Goal: Transaction & Acquisition: Purchase product/service

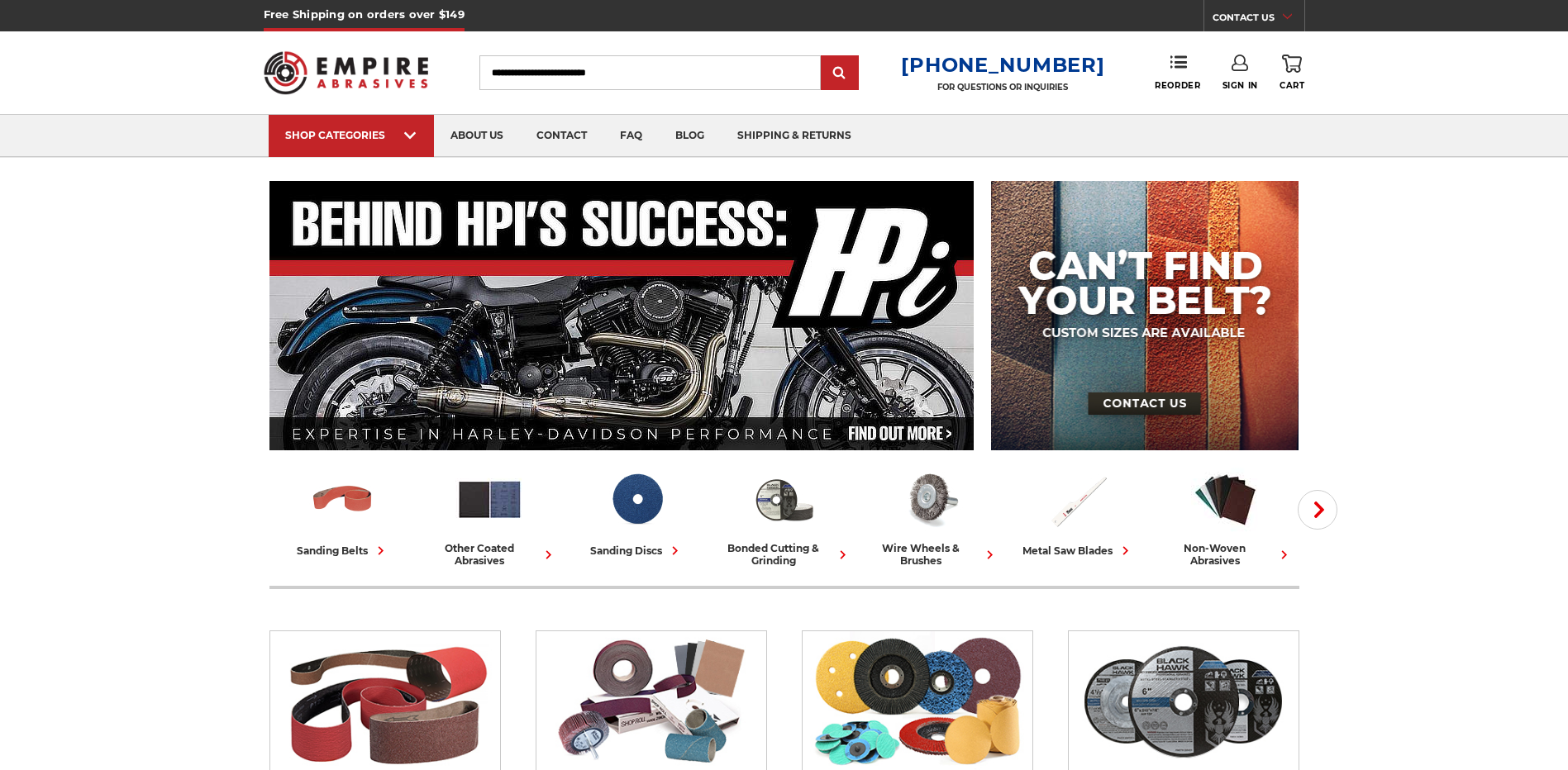
click at [1245, 78] on link "Sign In" at bounding box center [1240, 72] width 36 height 37
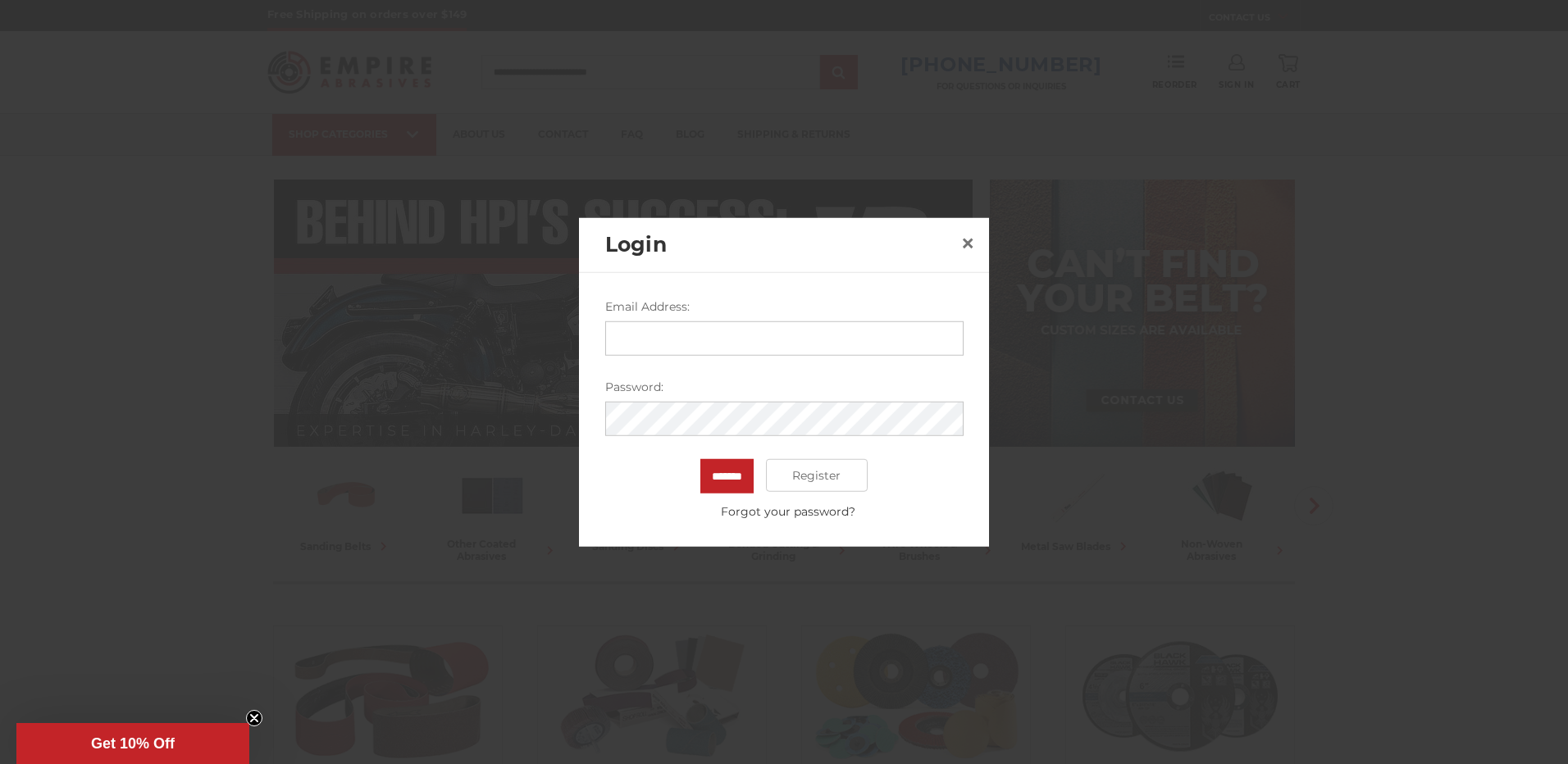
click at [658, 329] on input "Email Address:" at bounding box center [784, 338] width 358 height 34
type input "**********"
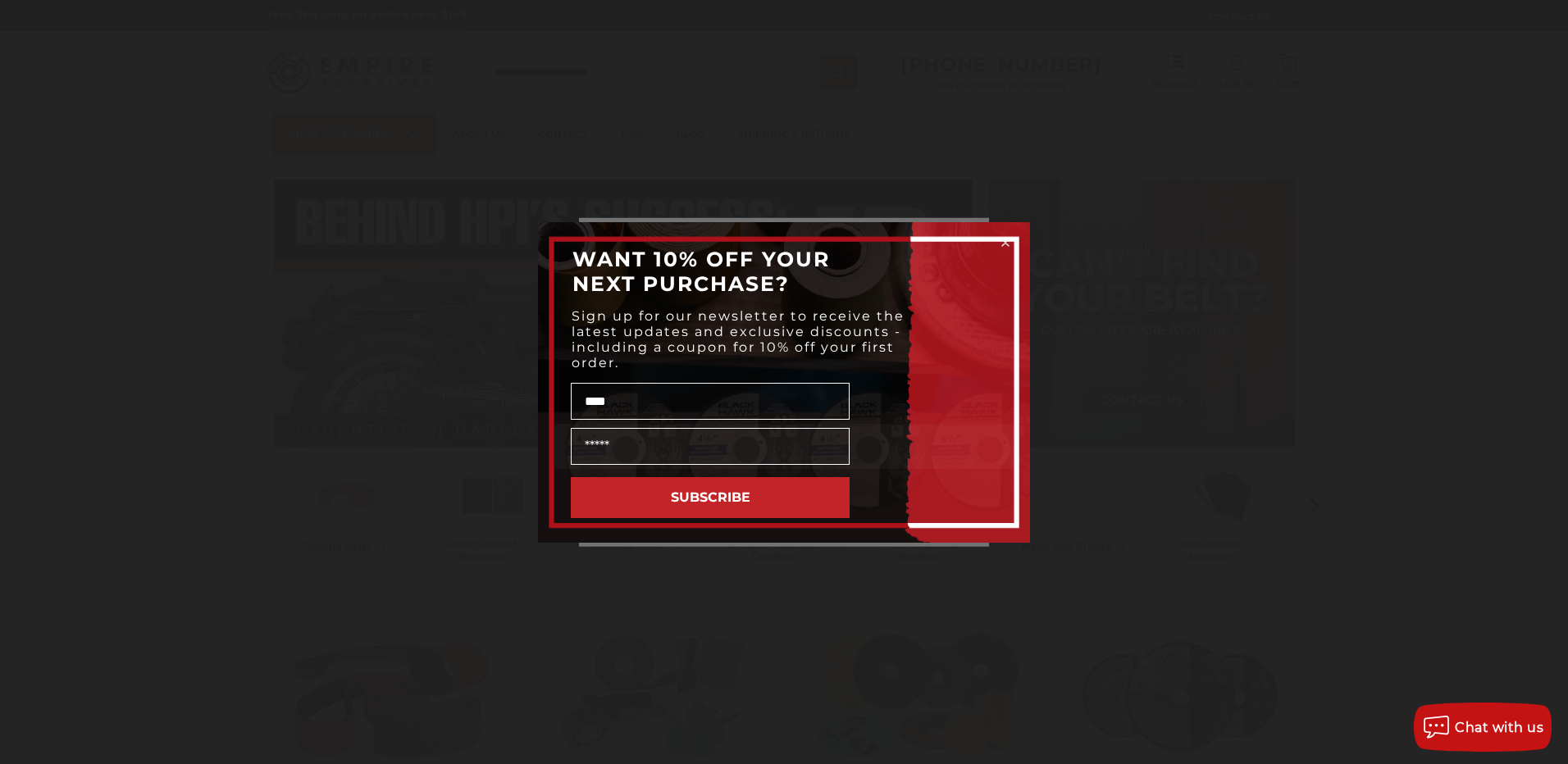
type input "****"
click at [1007, 236] on circle "Close dialog" at bounding box center [1006, 242] width 16 height 16
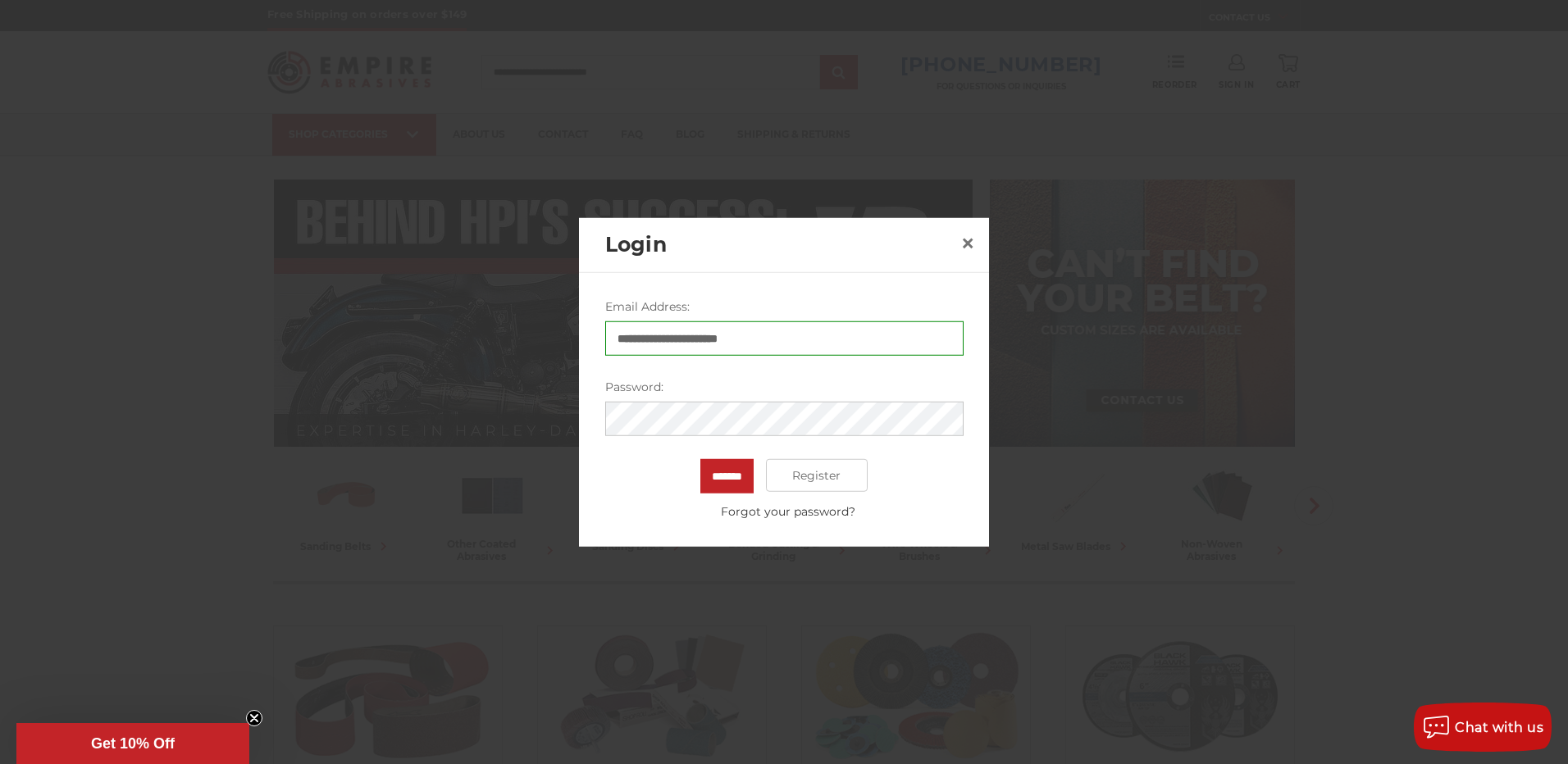
click at [700, 459] on input "*******" at bounding box center [727, 476] width 53 height 34
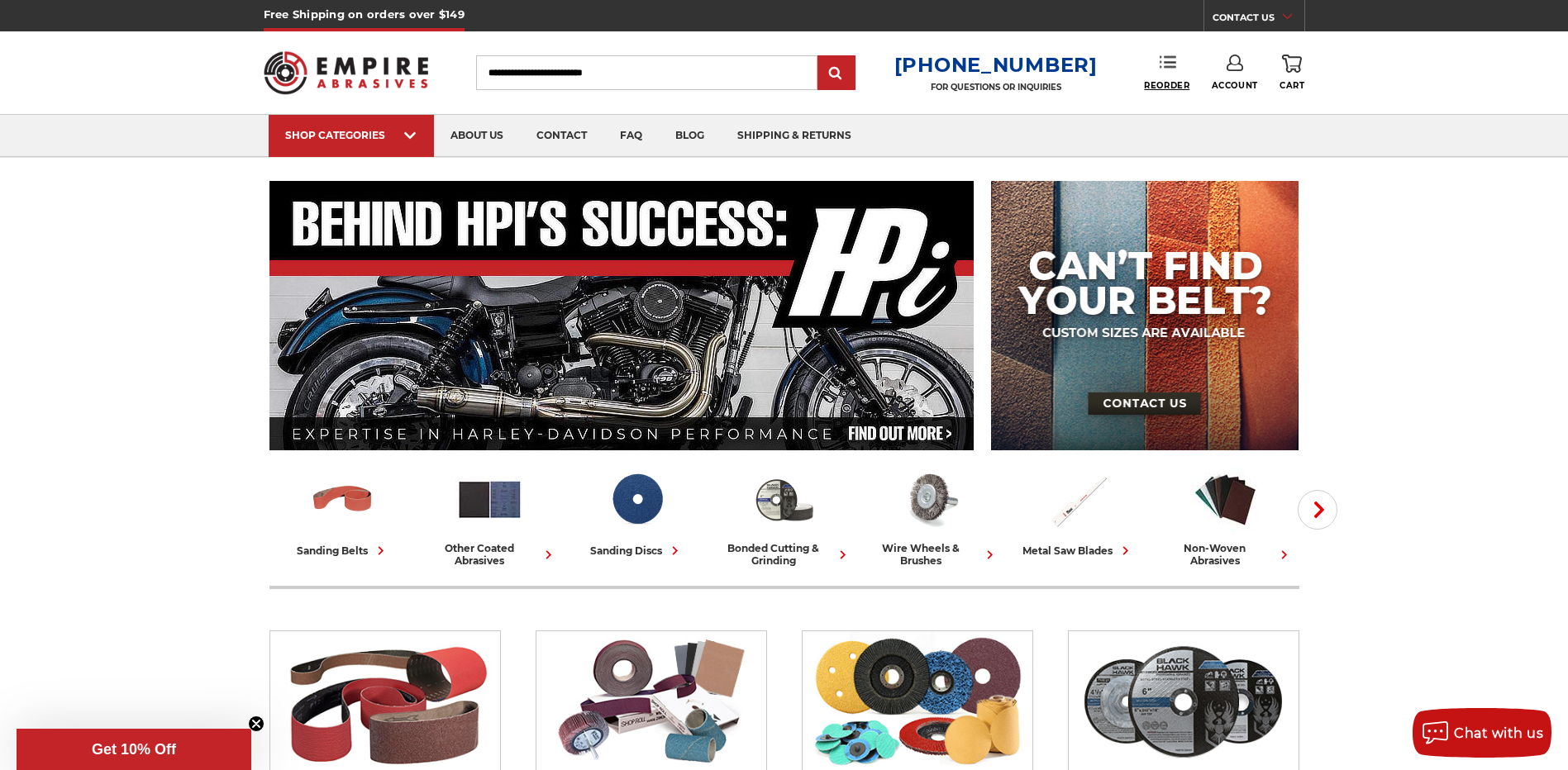
click at [1171, 86] on span "Reorder" at bounding box center [1166, 85] width 45 height 11
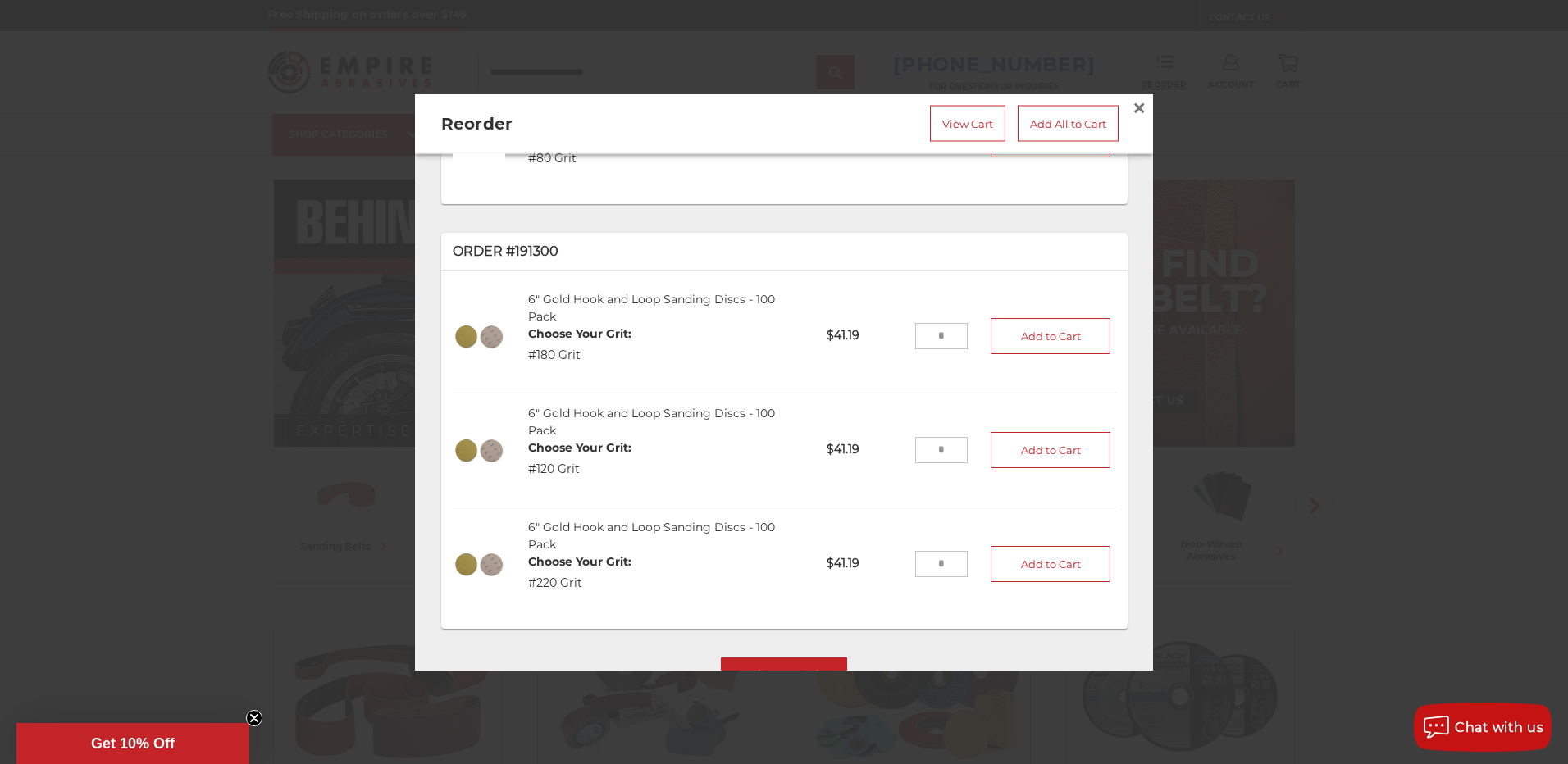
scroll to position [820, 0]
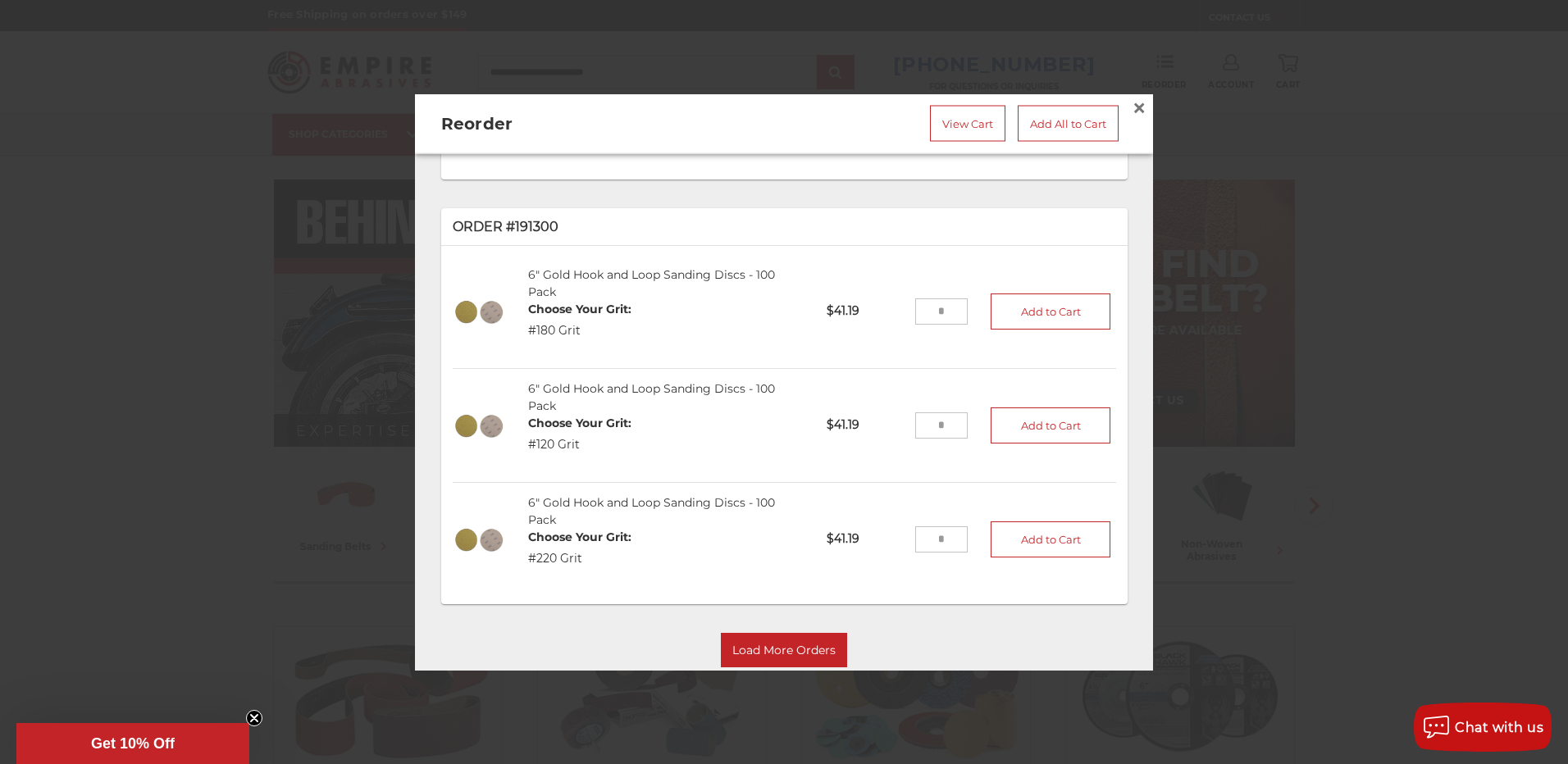
click at [927, 534] on input "tel" at bounding box center [941, 539] width 53 height 26
type input "*"
click at [1000, 534] on button "Add to Cart" at bounding box center [1050, 539] width 120 height 36
click at [931, 302] on input "tel" at bounding box center [941, 311] width 53 height 26
type input "*"
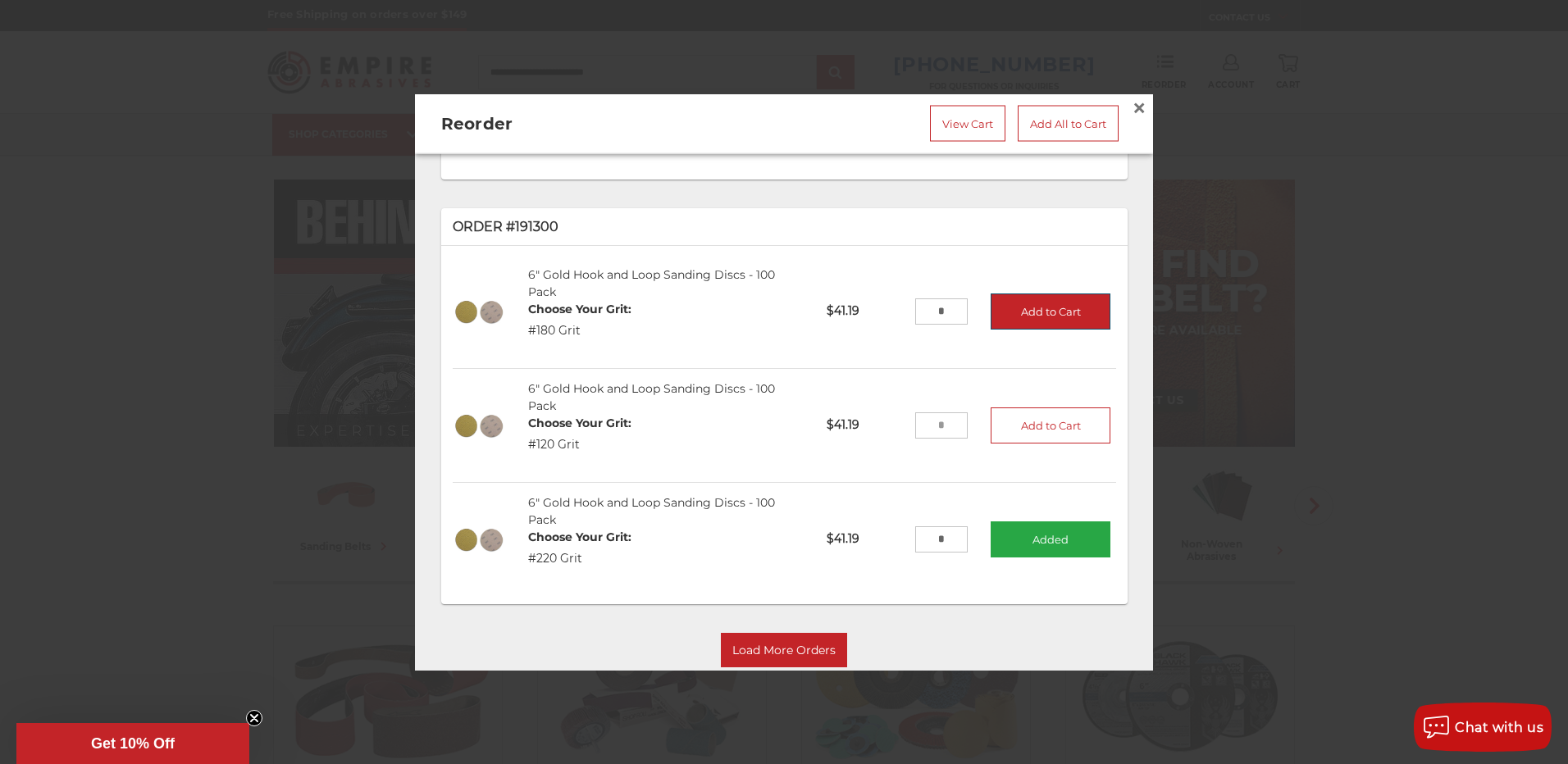
click at [1039, 298] on button "Add to Cart" at bounding box center [1050, 311] width 120 height 36
click at [936, 419] on input "tel" at bounding box center [941, 426] width 53 height 26
type input "*"
click at [1030, 419] on button "Add to Cart" at bounding box center [1050, 426] width 120 height 36
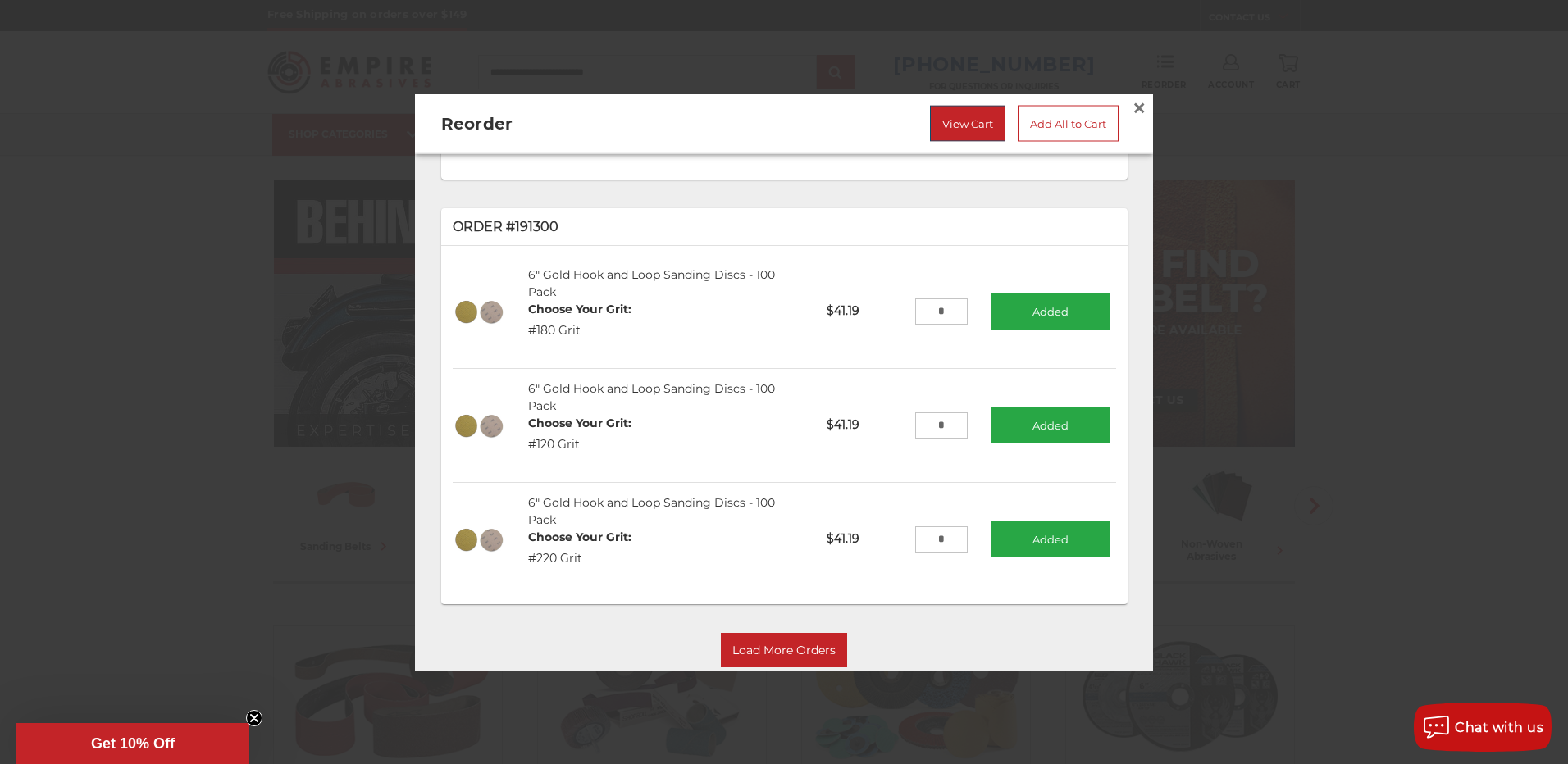
click at [974, 117] on link "View Cart" at bounding box center [967, 124] width 76 height 36
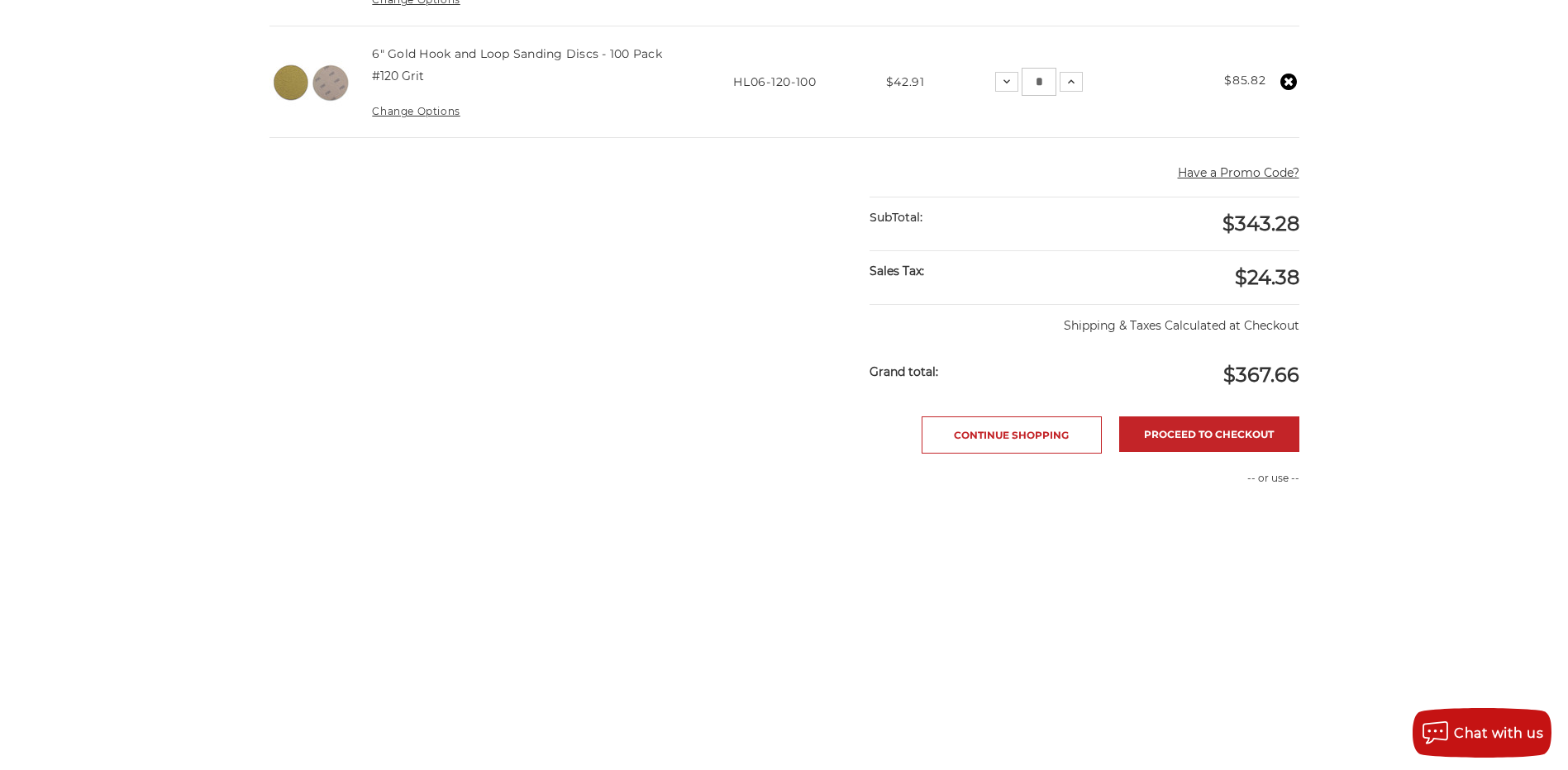
scroll to position [661, 0]
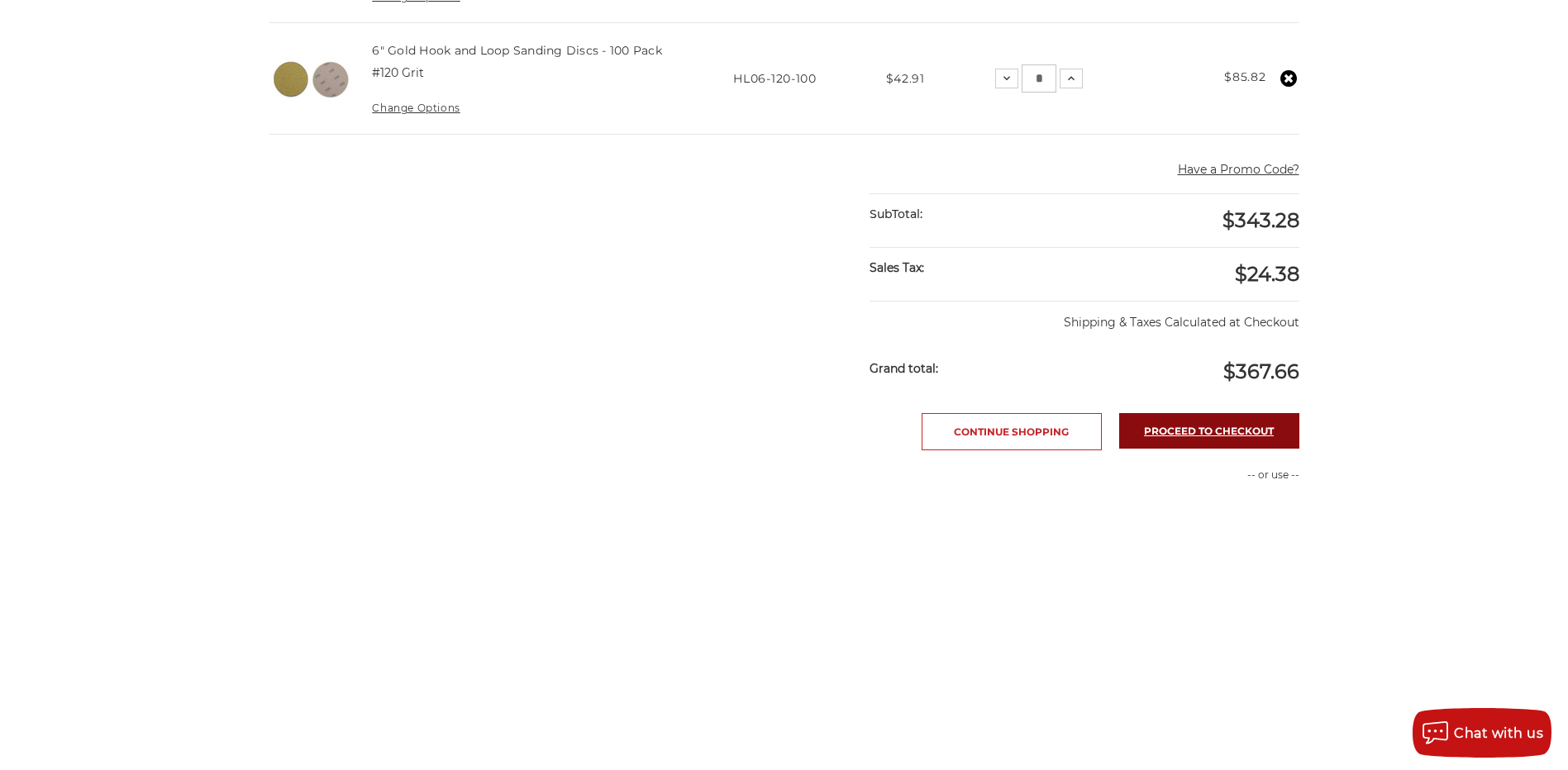
click at [1219, 432] on link "Proceed to checkout" at bounding box center [1208, 431] width 180 height 36
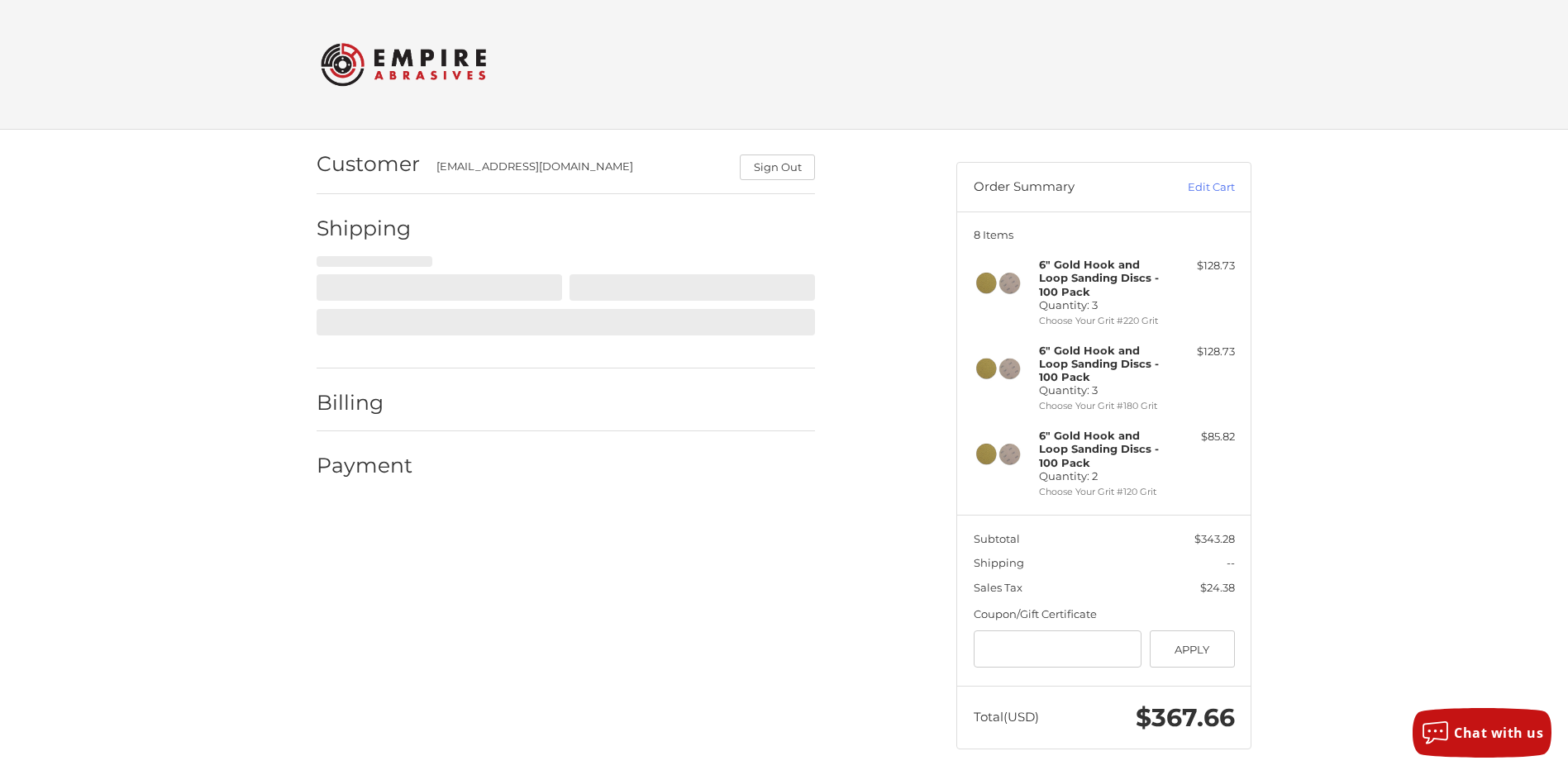
scroll to position [12, 0]
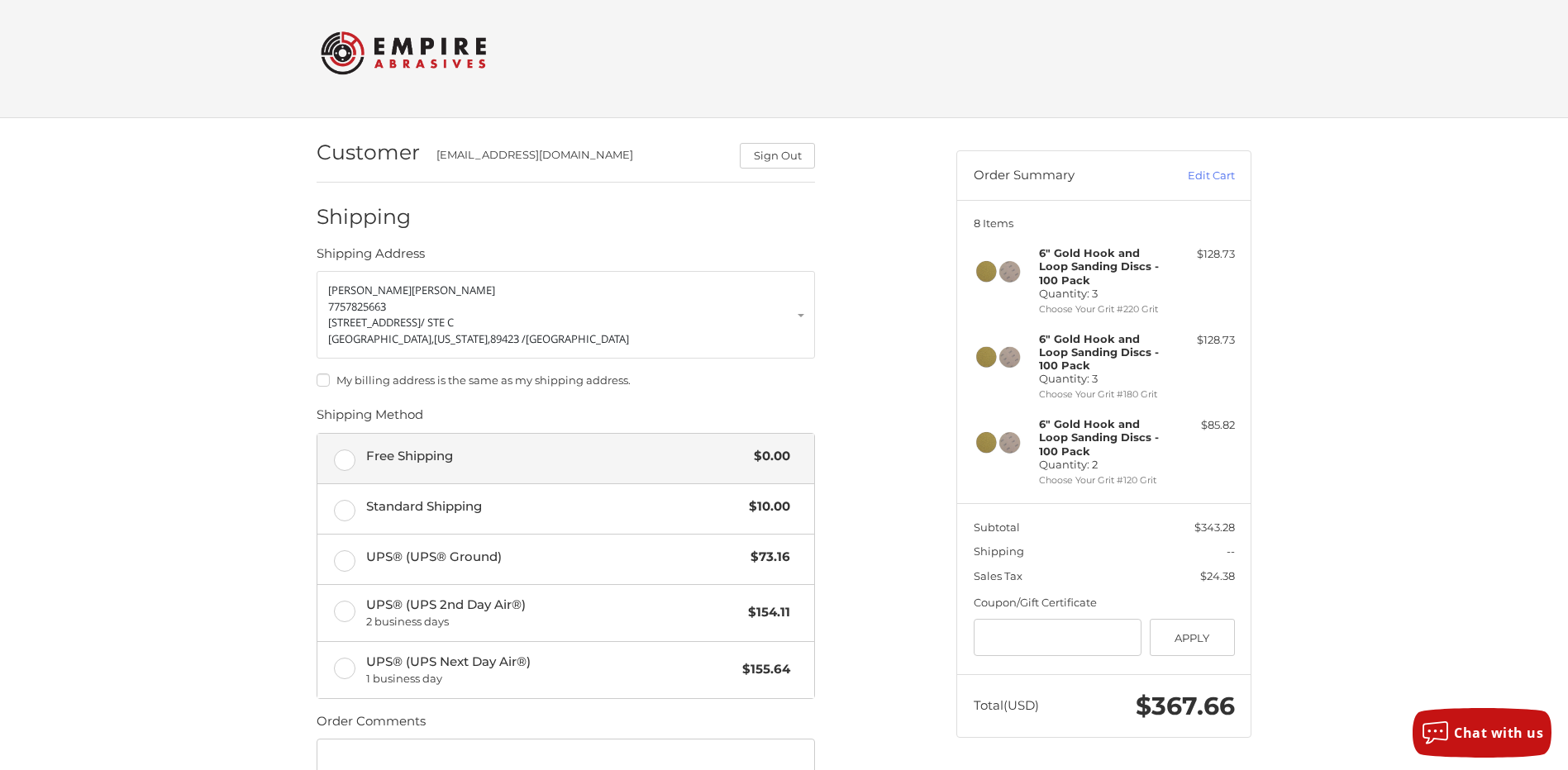
click at [341, 461] on label "Free Shipping $0.00" at bounding box center [565, 459] width 497 height 49
click at [321, 377] on label "My billing address is the same as my shipping address." at bounding box center [565, 380] width 498 height 13
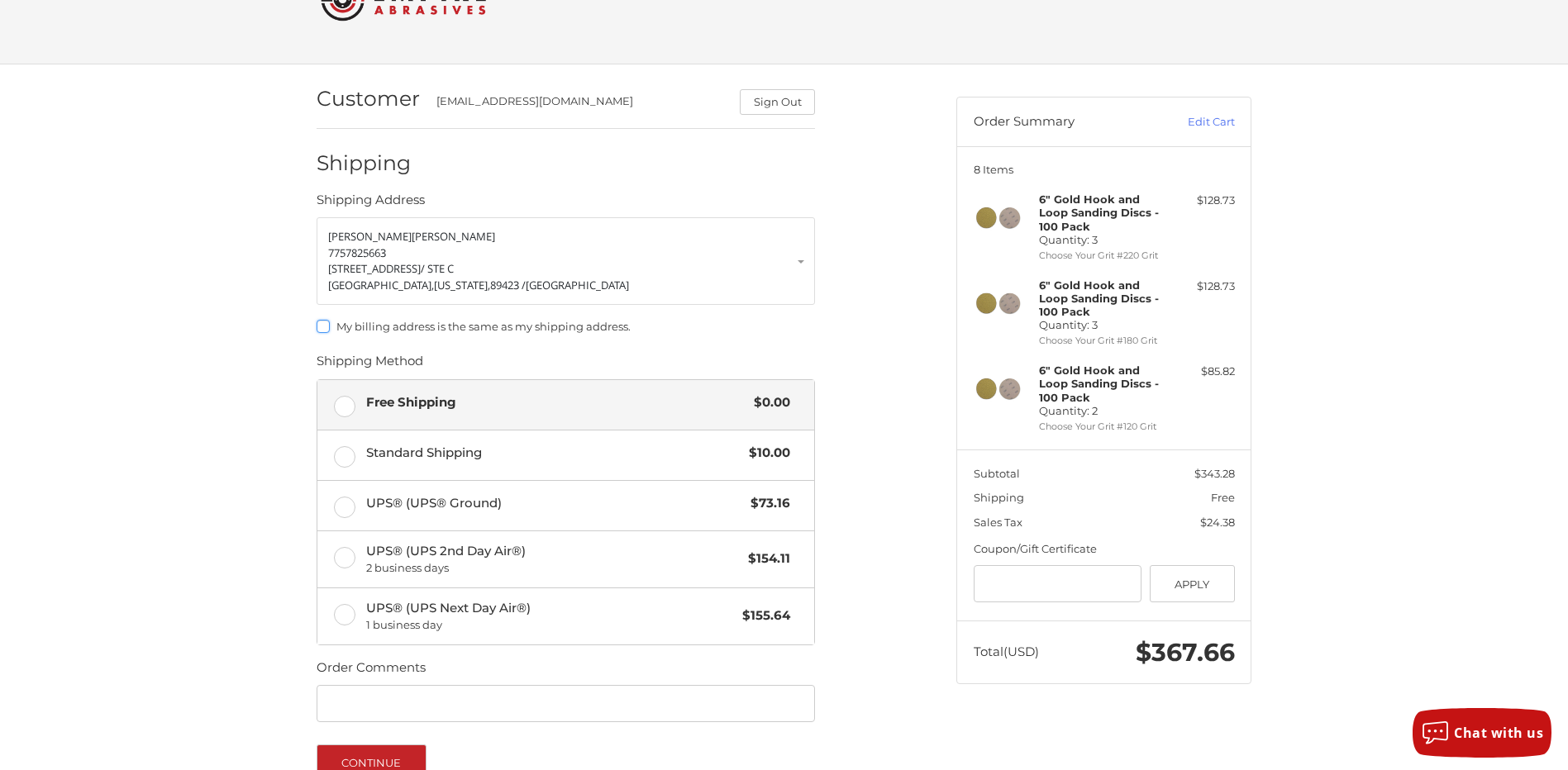
scroll to position [94, 0]
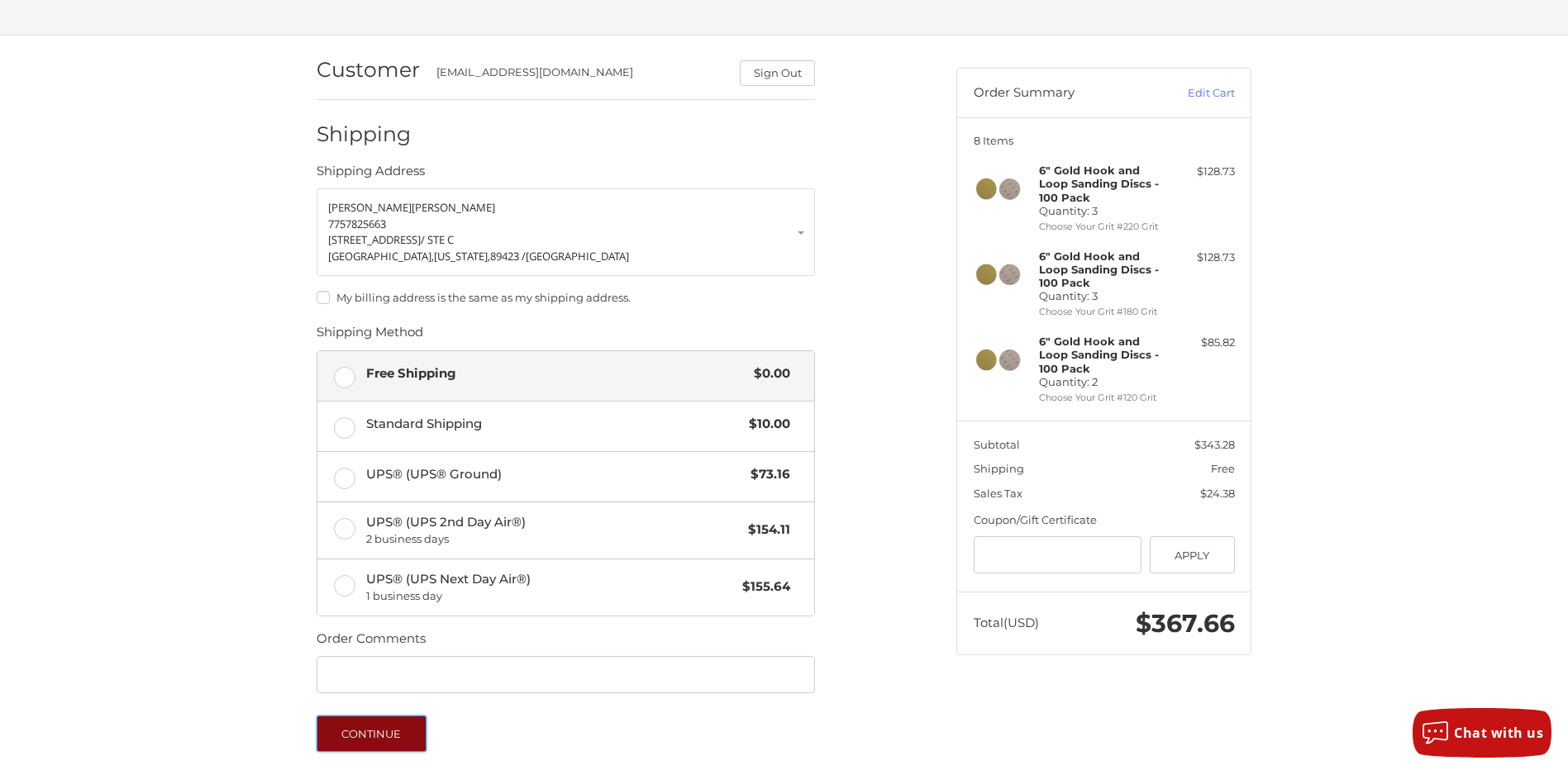
click at [371, 735] on button "Continue" at bounding box center [371, 733] width 110 height 37
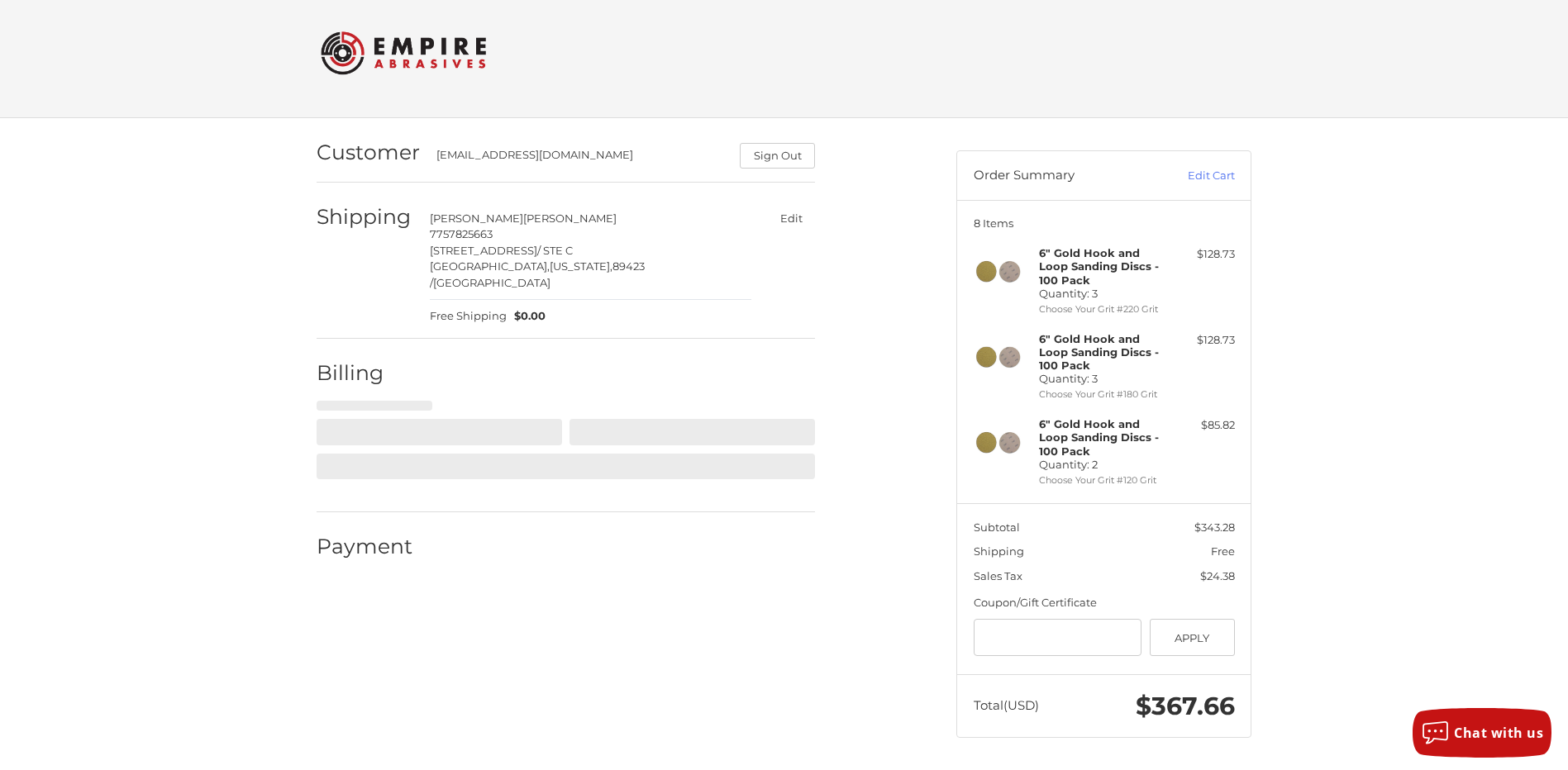
select select "**"
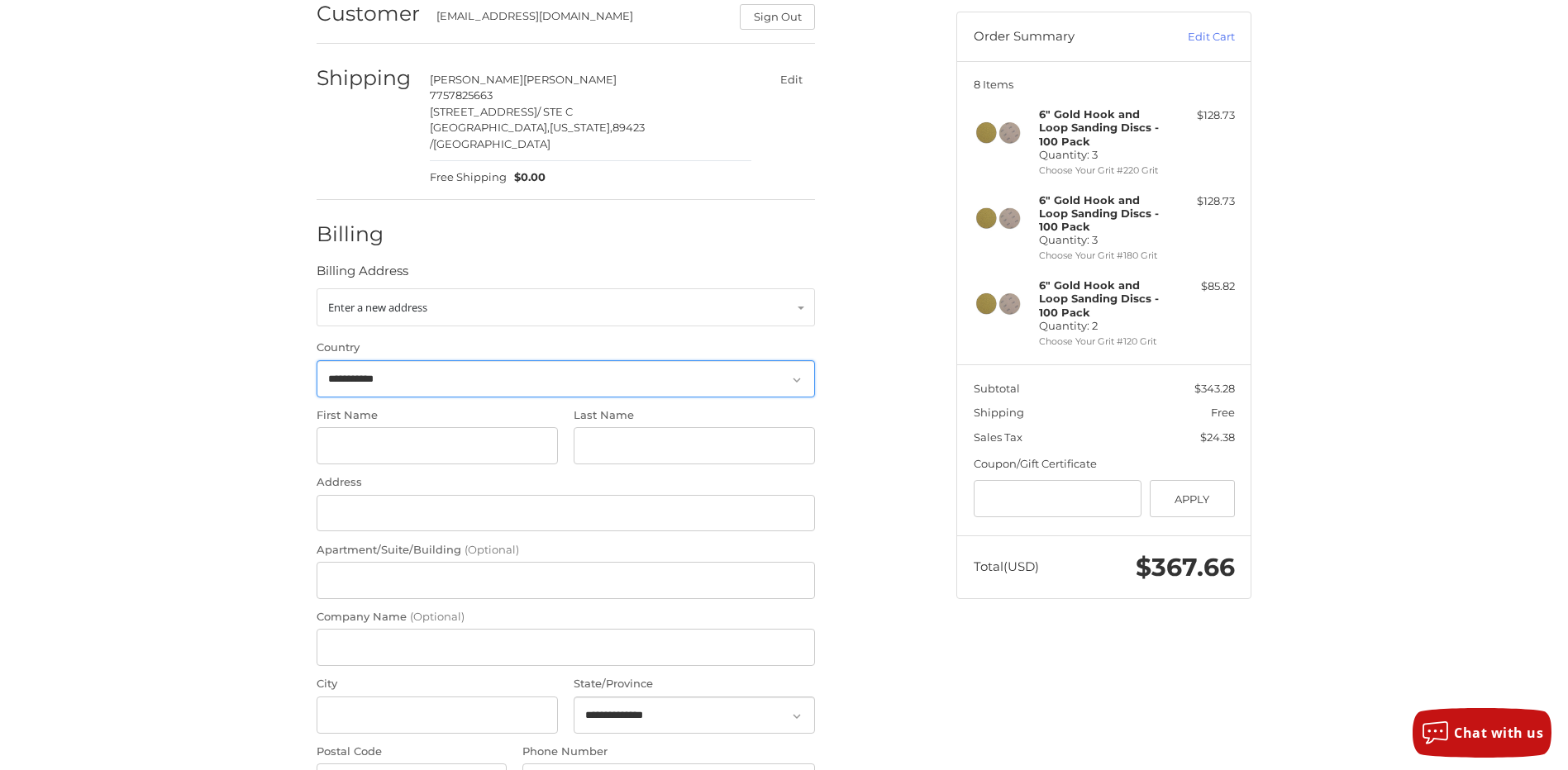
scroll to position [180, 0]
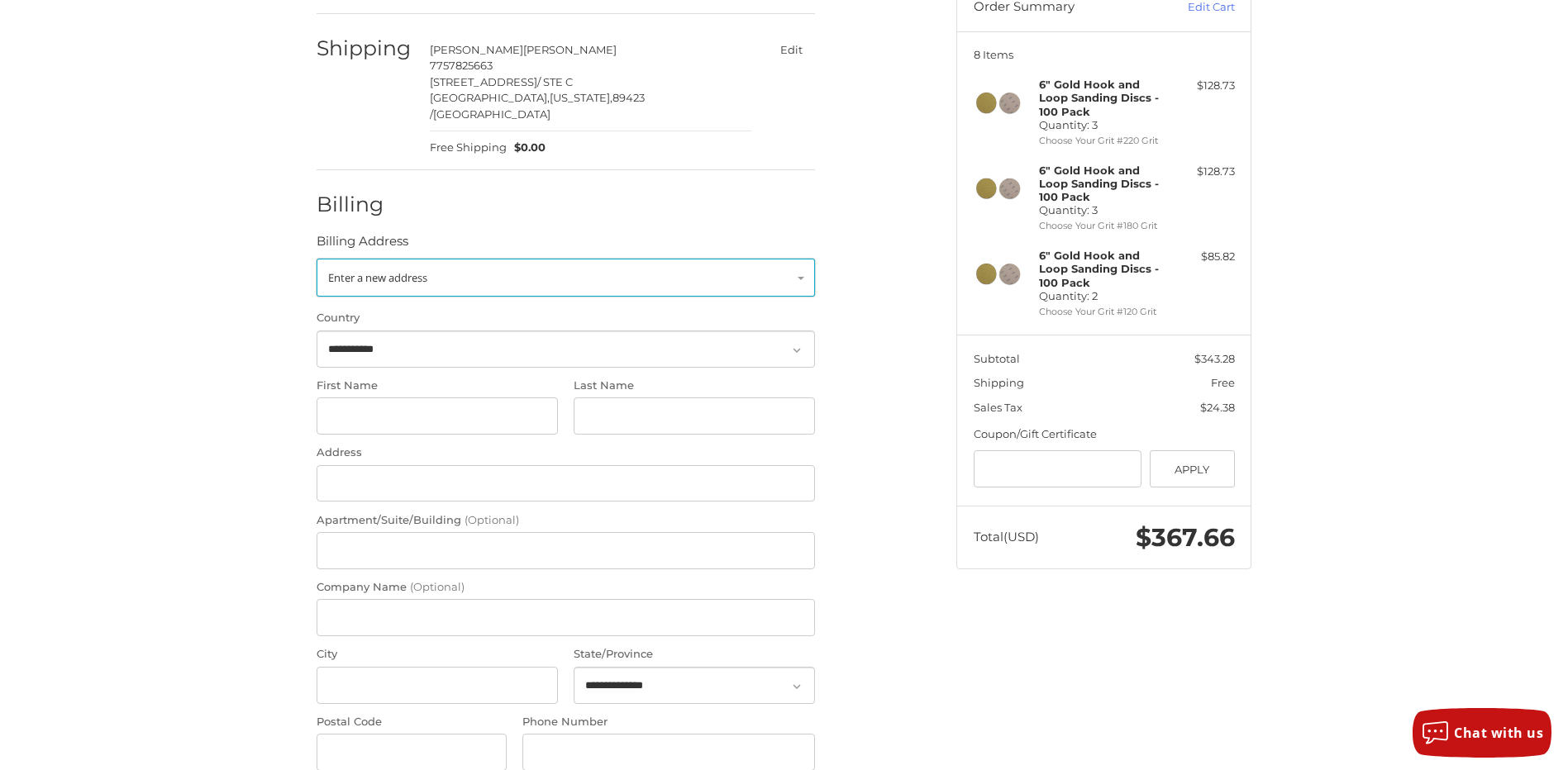
click at [689, 265] on link "Enter a new address" at bounding box center [565, 278] width 498 height 38
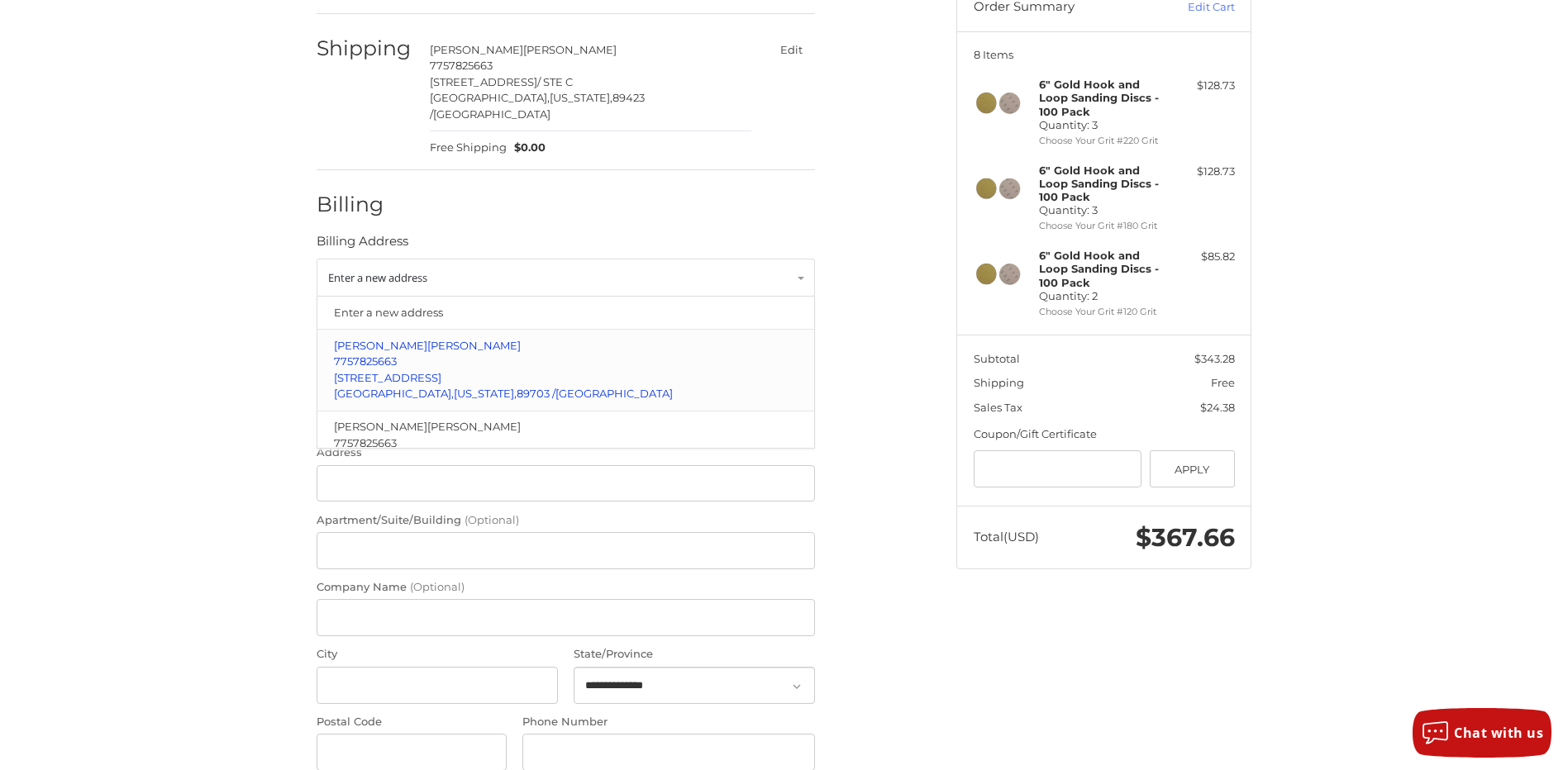
click at [424, 354] on p "7757825663" at bounding box center [566, 362] width 464 height 17
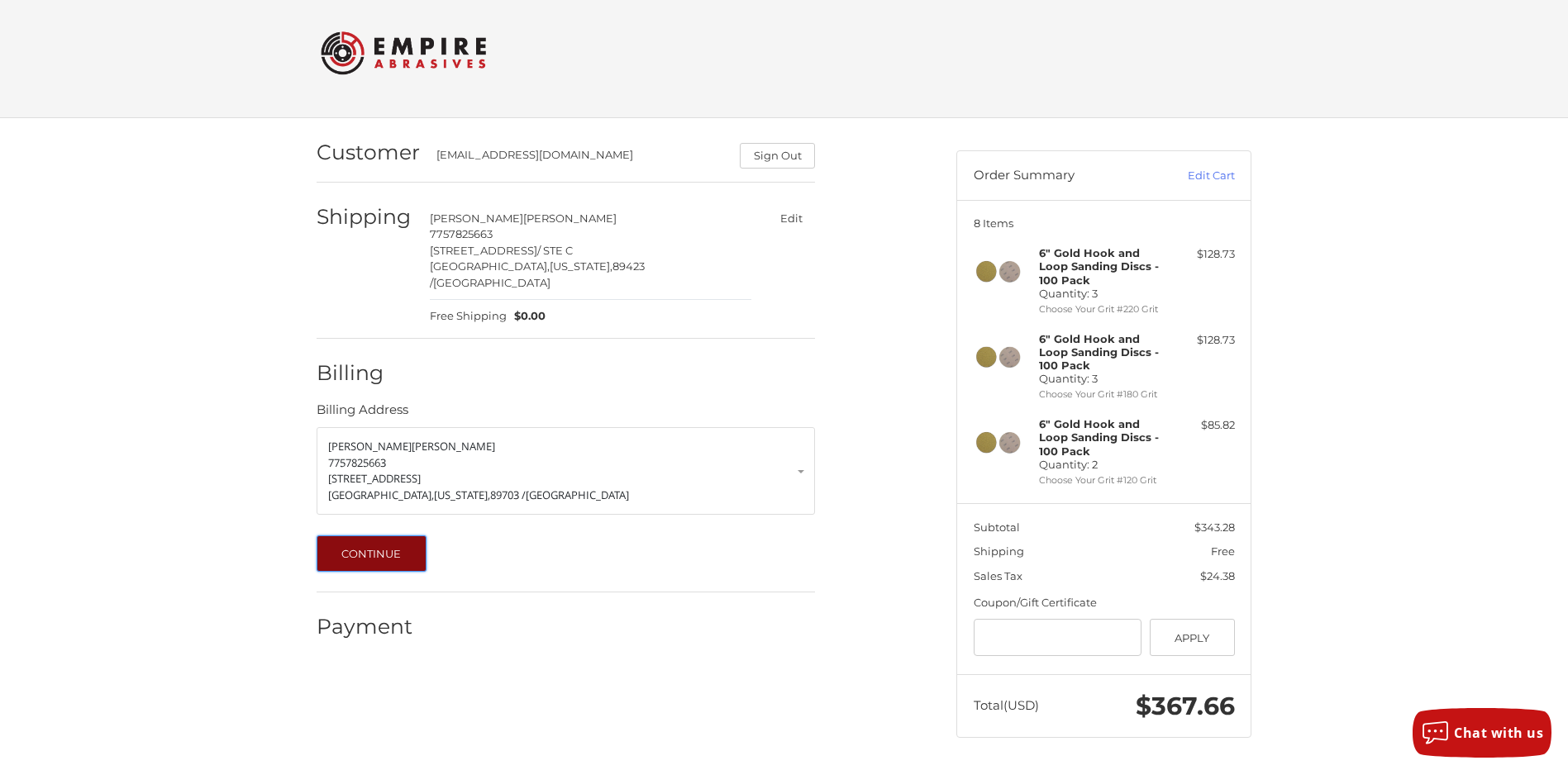
click at [353, 541] on button "Continue" at bounding box center [371, 554] width 110 height 37
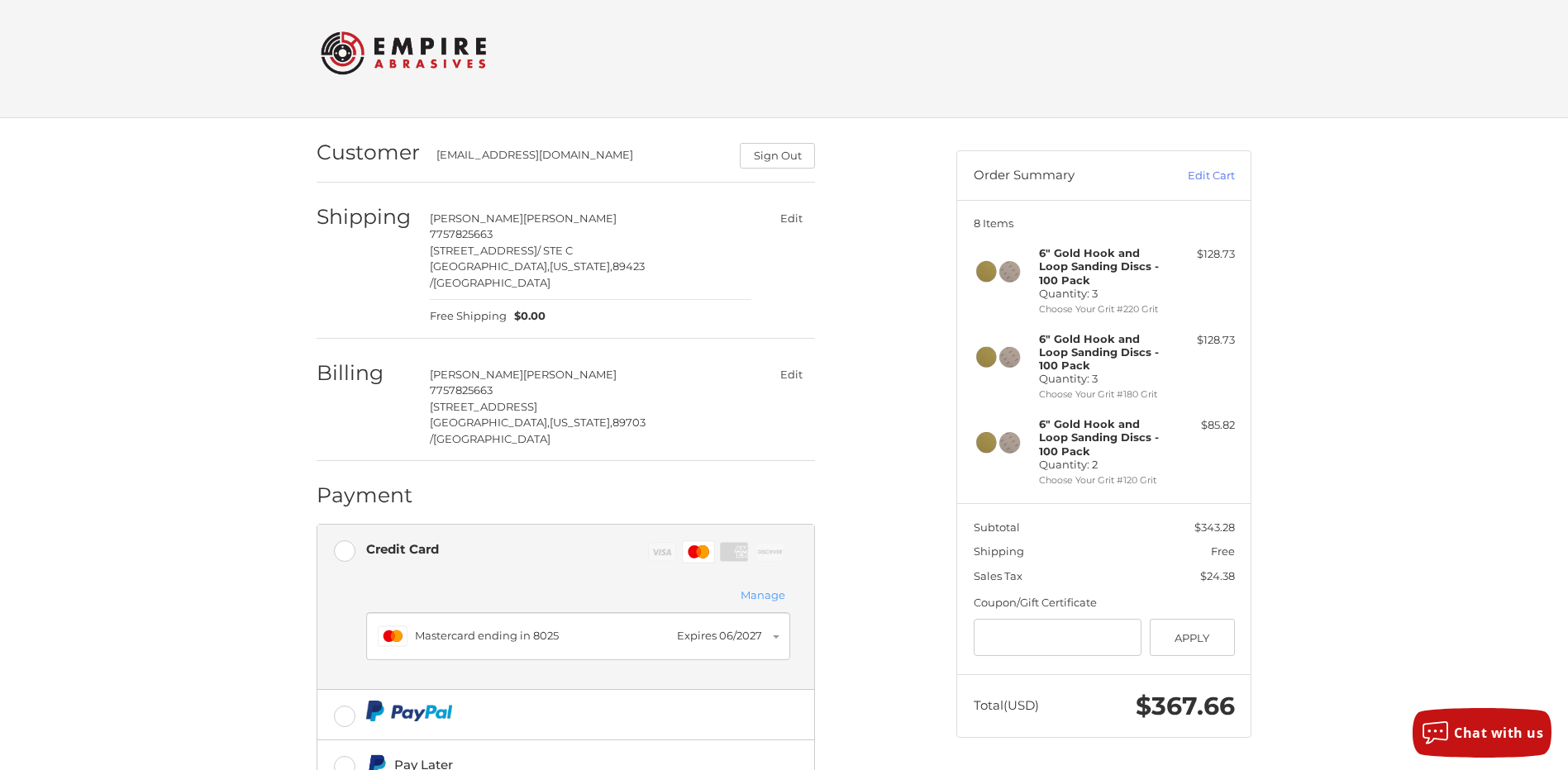
click at [775, 587] on button "Manage" at bounding box center [762, 596] width 54 height 18
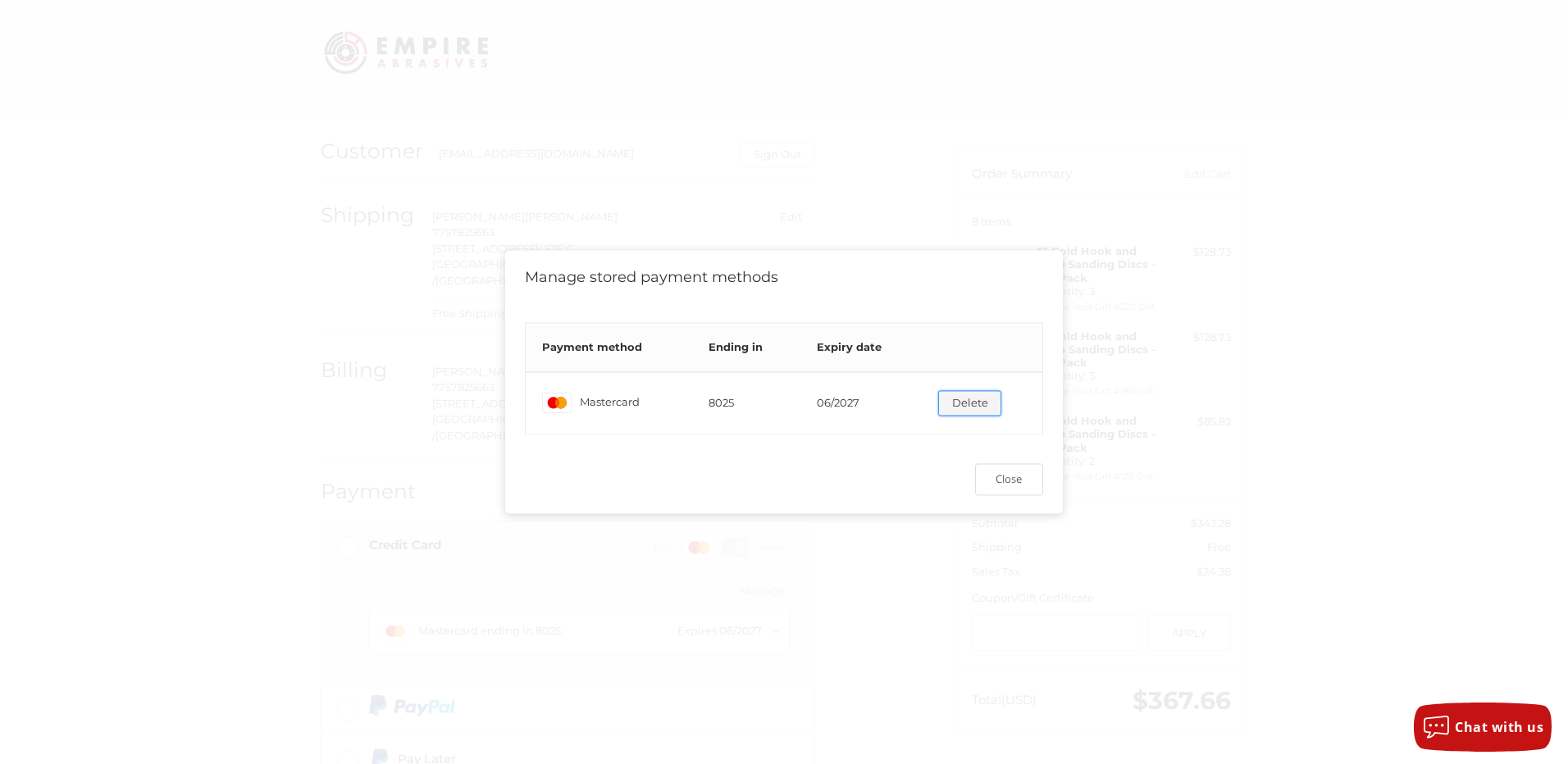
click at [950, 397] on button "Delete" at bounding box center [970, 403] width 63 height 25
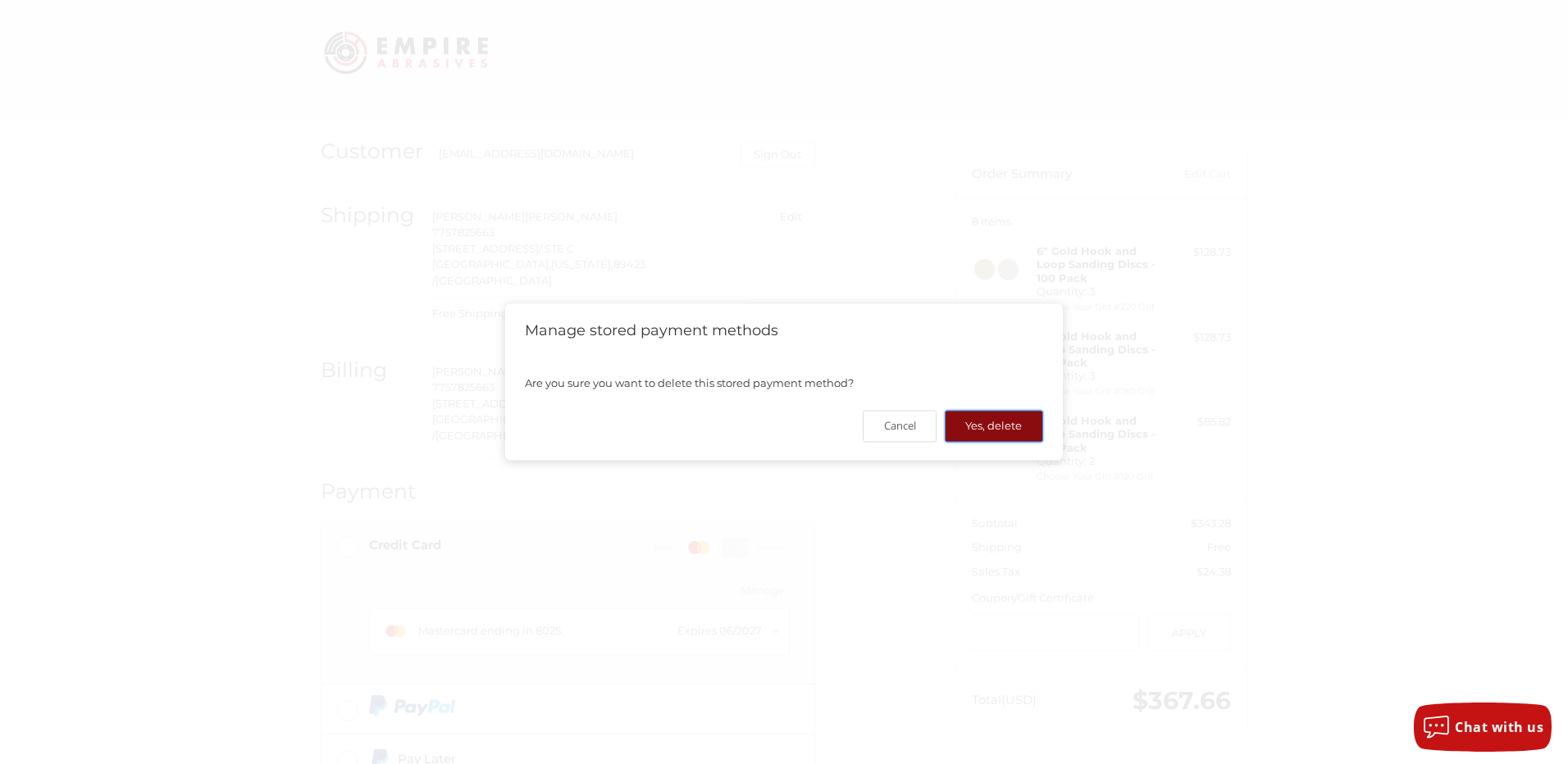
click at [988, 437] on button "Yes, delete" at bounding box center [993, 426] width 98 height 32
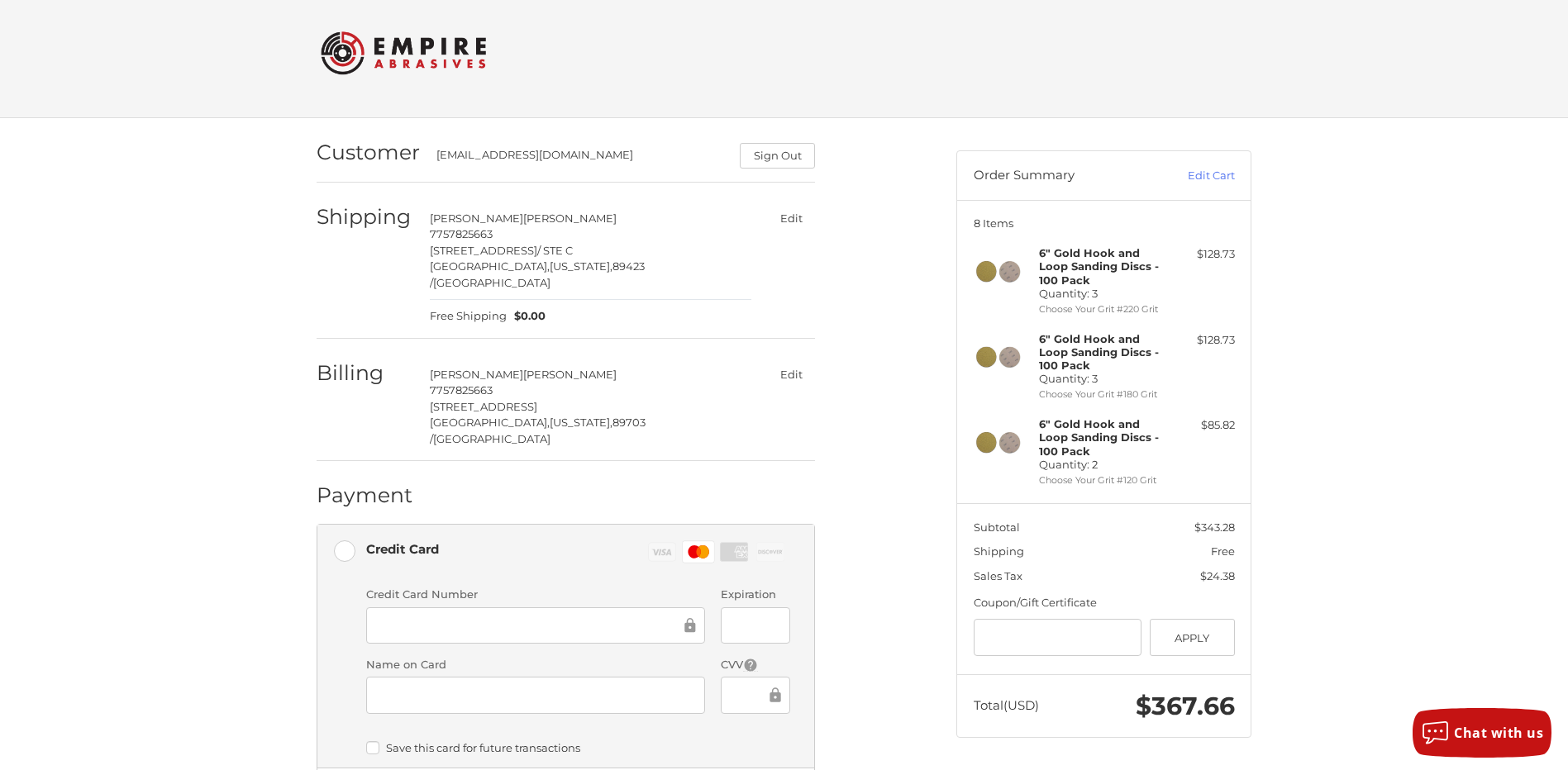
click at [370, 741] on label "Save this card for future transactions" at bounding box center [577, 747] width 424 height 13
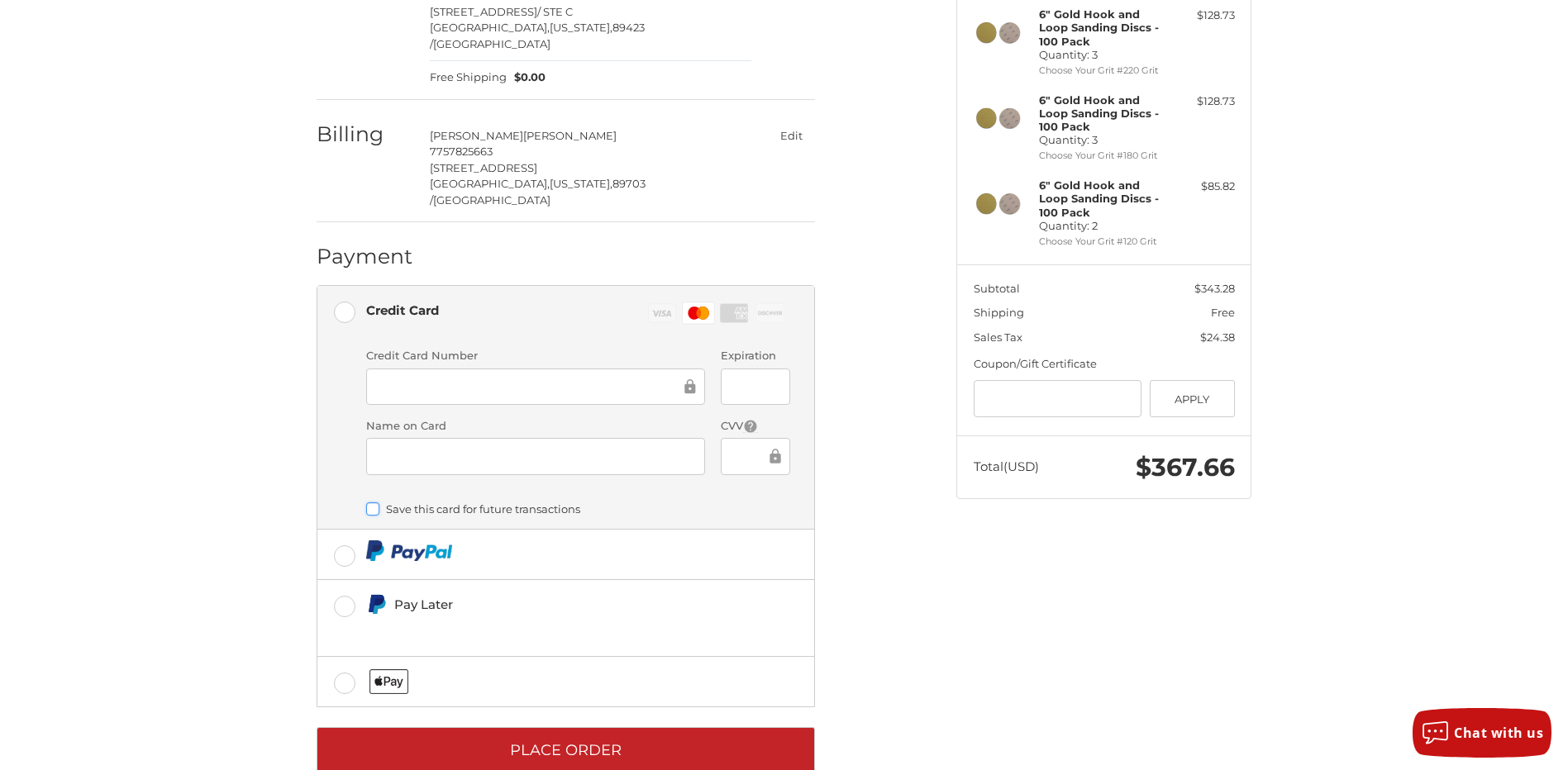
scroll to position [257, 0]
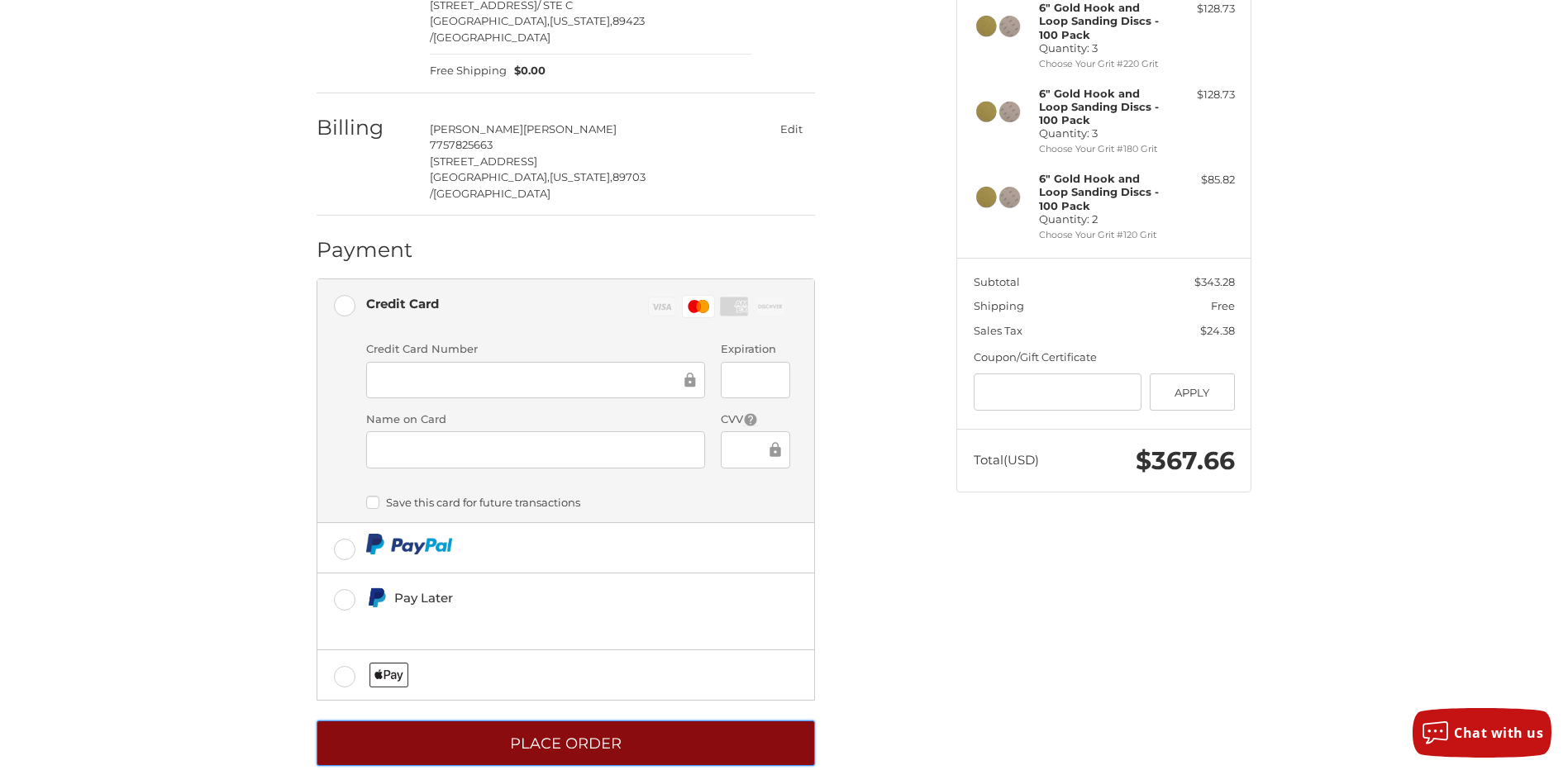
click at [553, 721] on button "Place Order" at bounding box center [565, 743] width 498 height 45
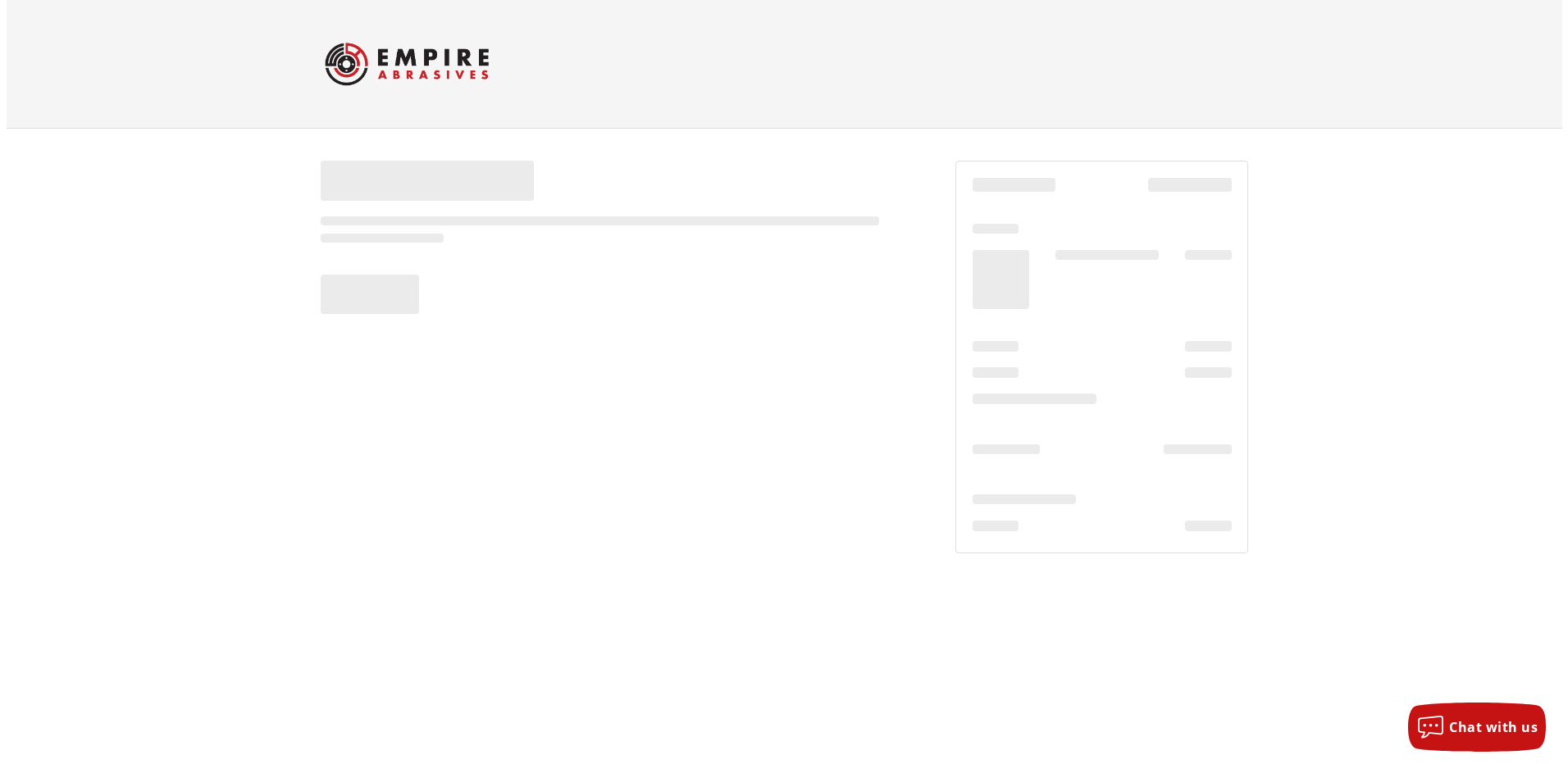
scroll to position [0, 0]
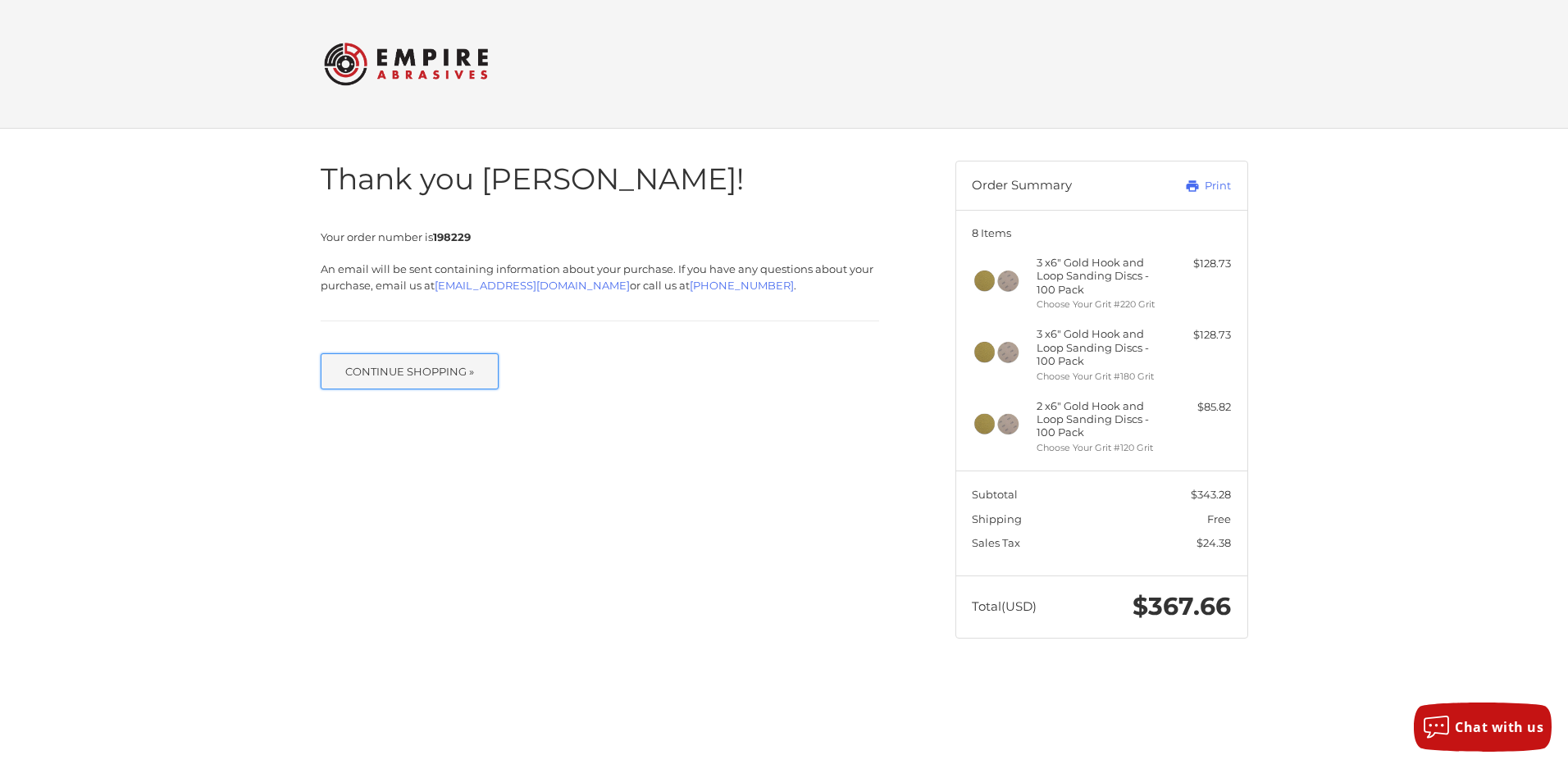
click at [430, 374] on button "Continue Shopping »" at bounding box center [410, 371] width 178 height 36
